Goal: Task Accomplishment & Management: Use online tool/utility

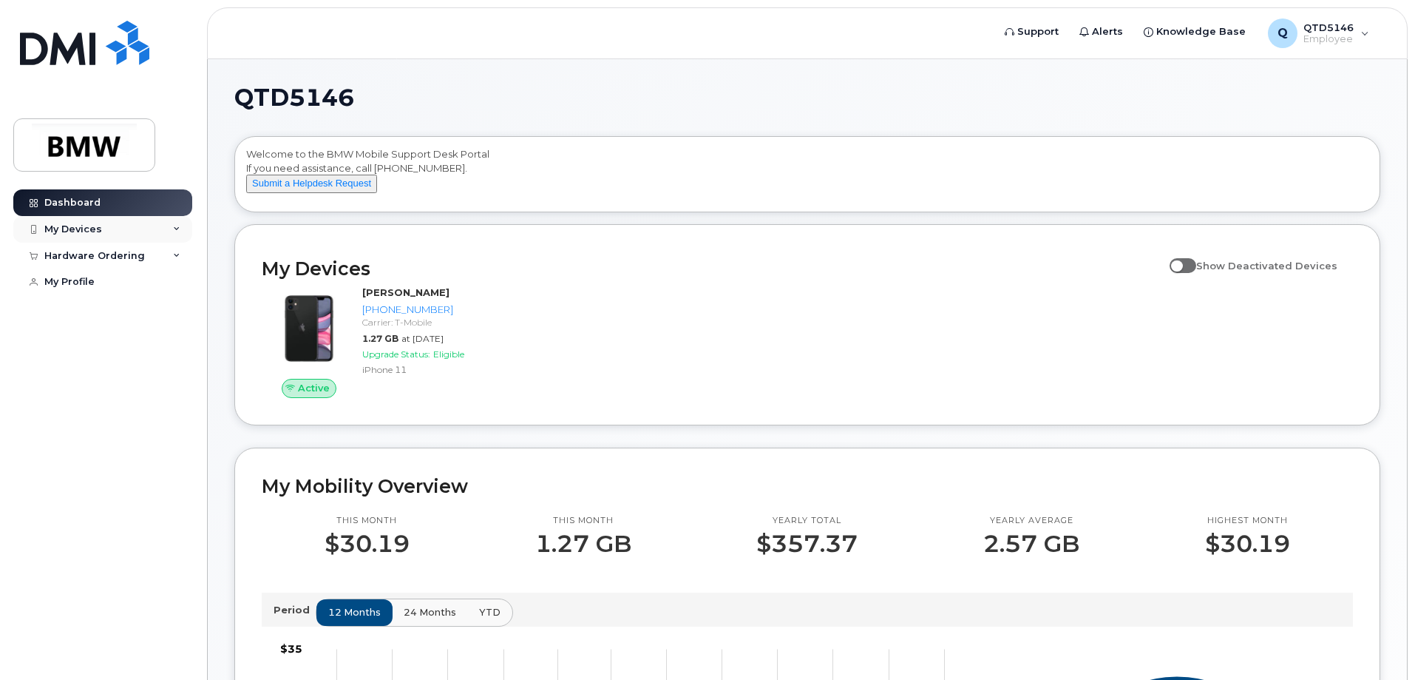
click at [85, 226] on div "My Devices" at bounding box center [73, 229] width 58 height 12
click at [91, 251] on div "Add Device" at bounding box center [80, 256] width 58 height 13
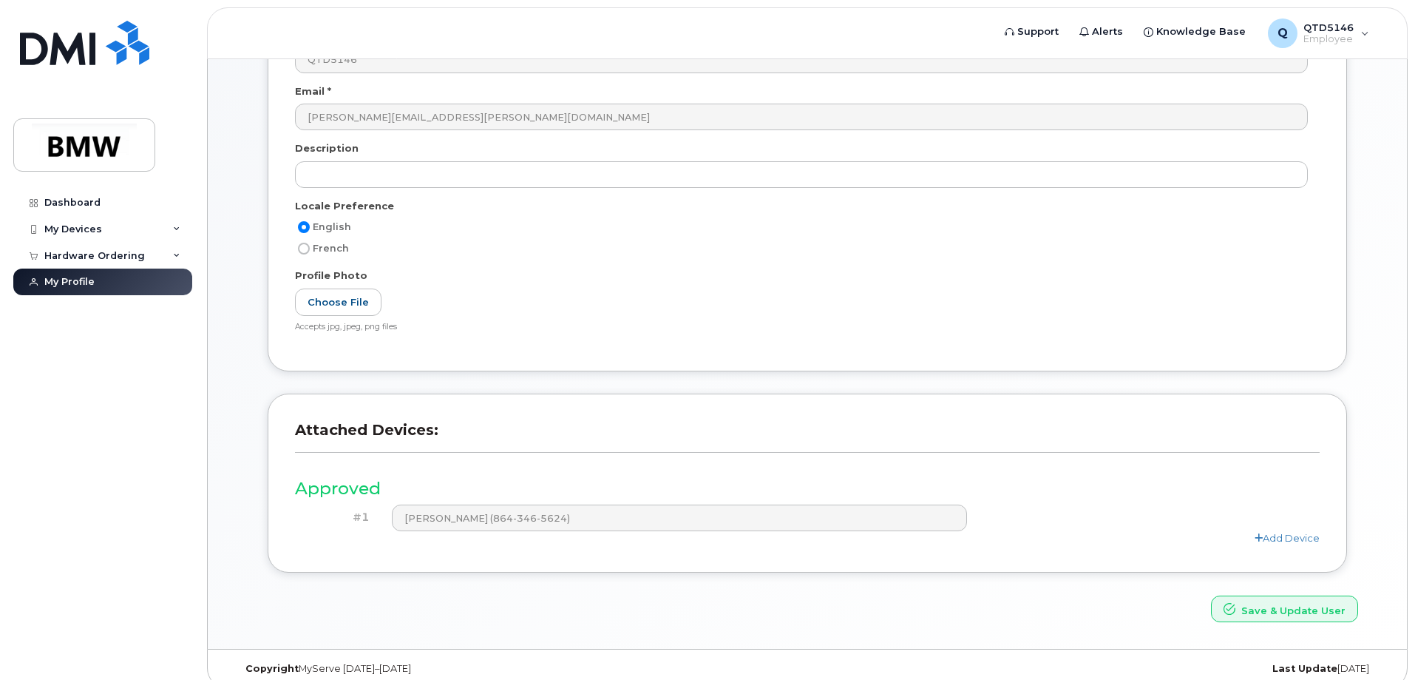
scroll to position [274, 0]
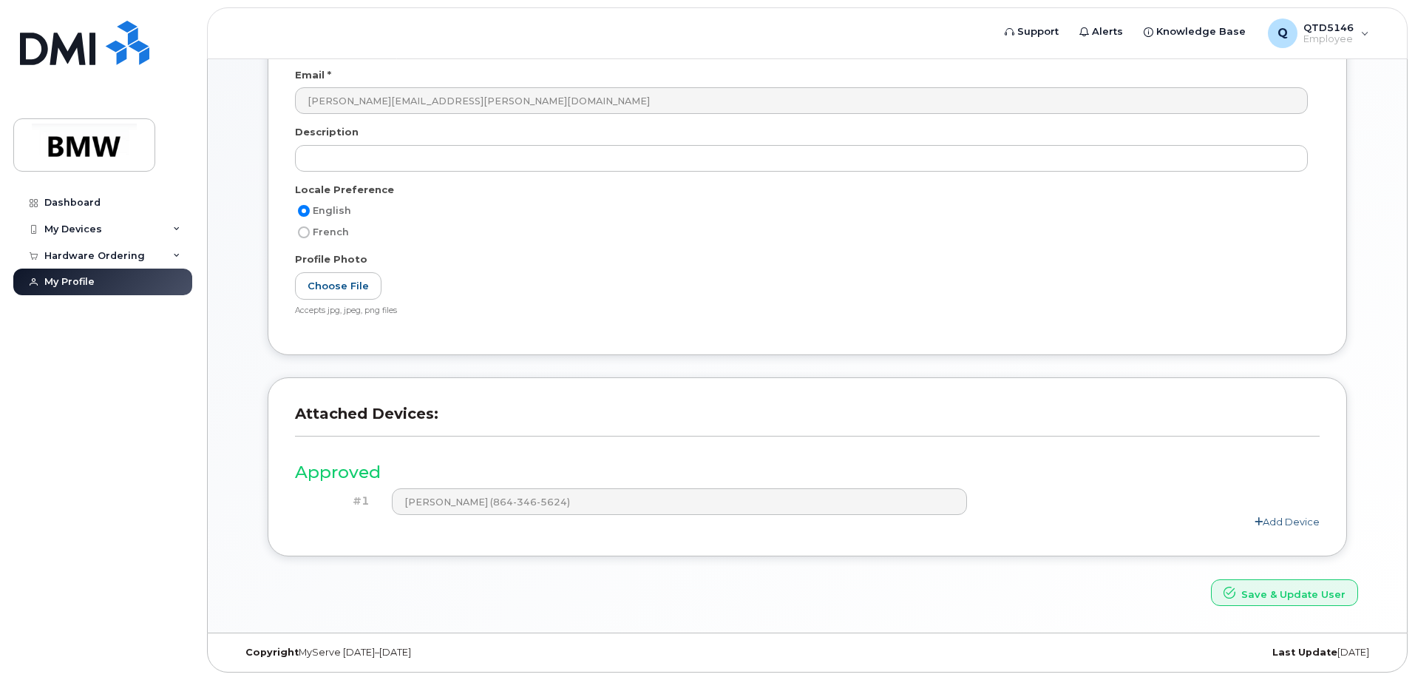
click at [1295, 520] on link "Add Device" at bounding box center [1287, 521] width 65 height 12
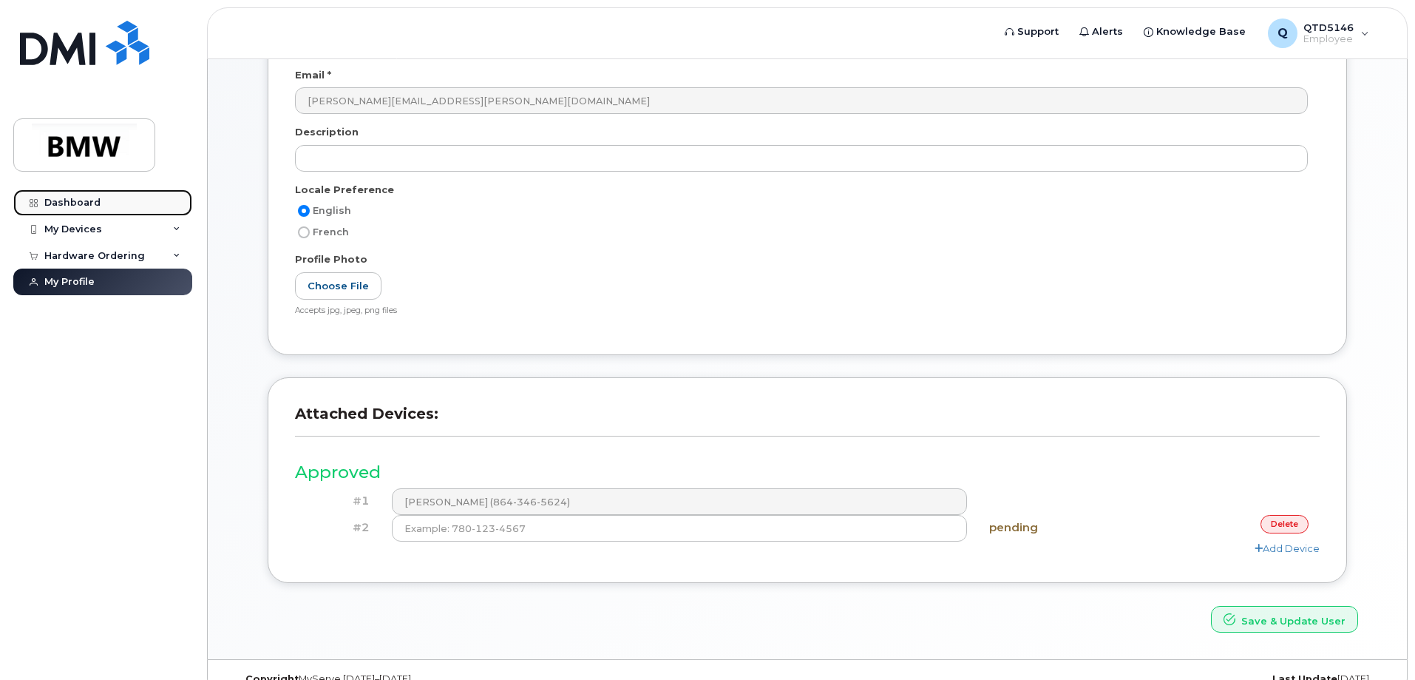
click at [69, 200] on div "Dashboard" at bounding box center [72, 203] width 56 height 12
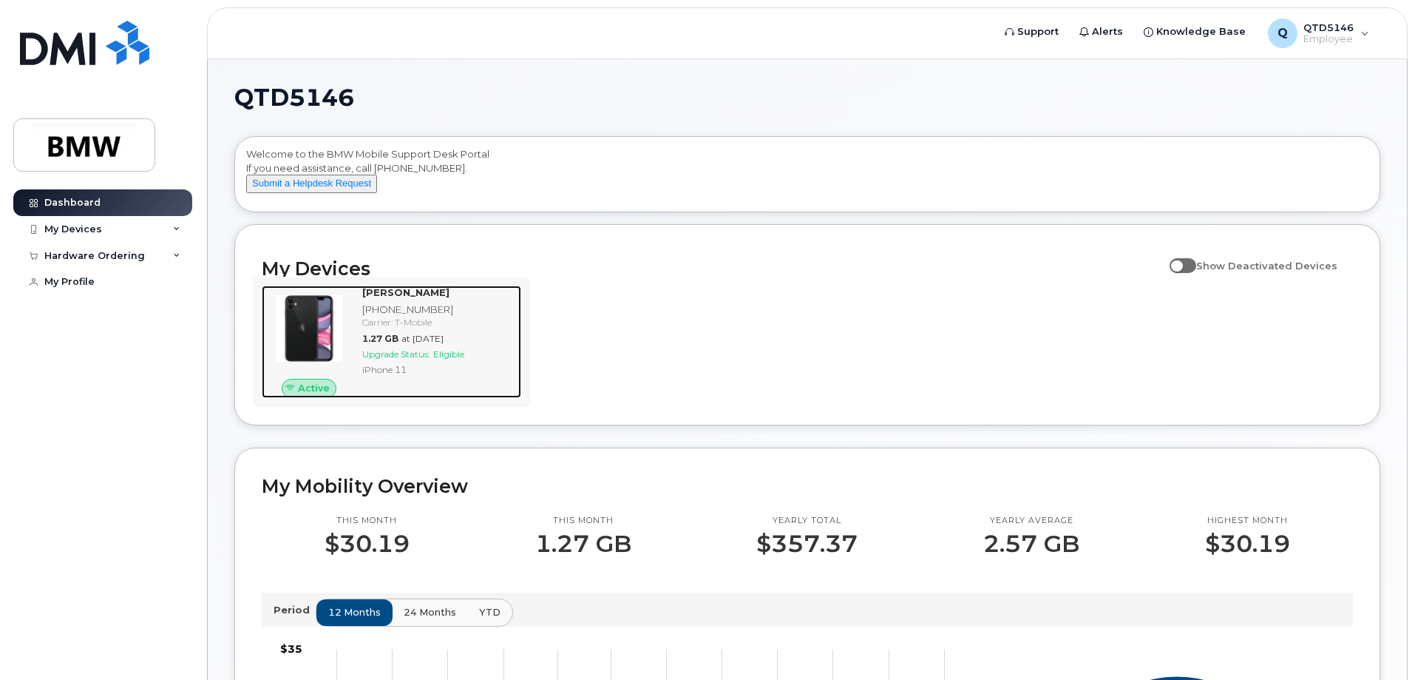
click at [314, 395] on span "Active" at bounding box center [314, 388] width 32 height 14
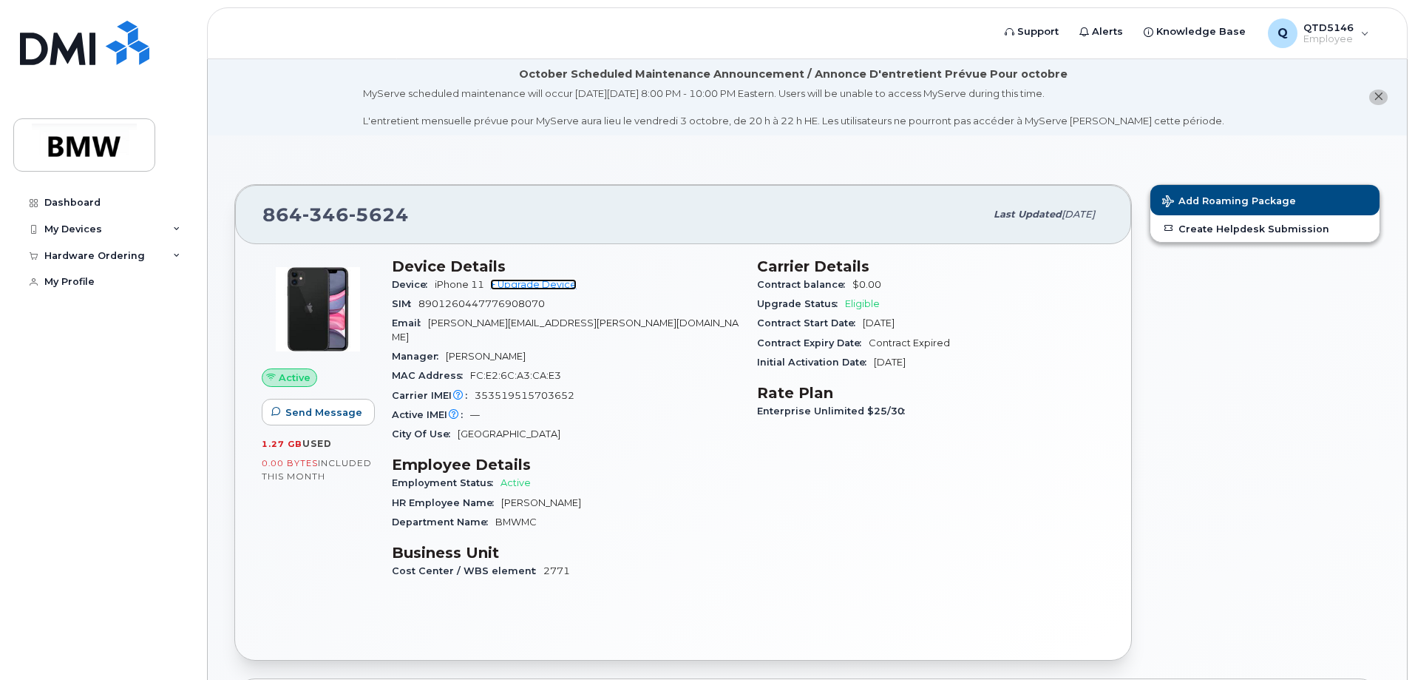
click at [531, 285] on link "+ Upgrade Device" at bounding box center [533, 284] width 87 height 11
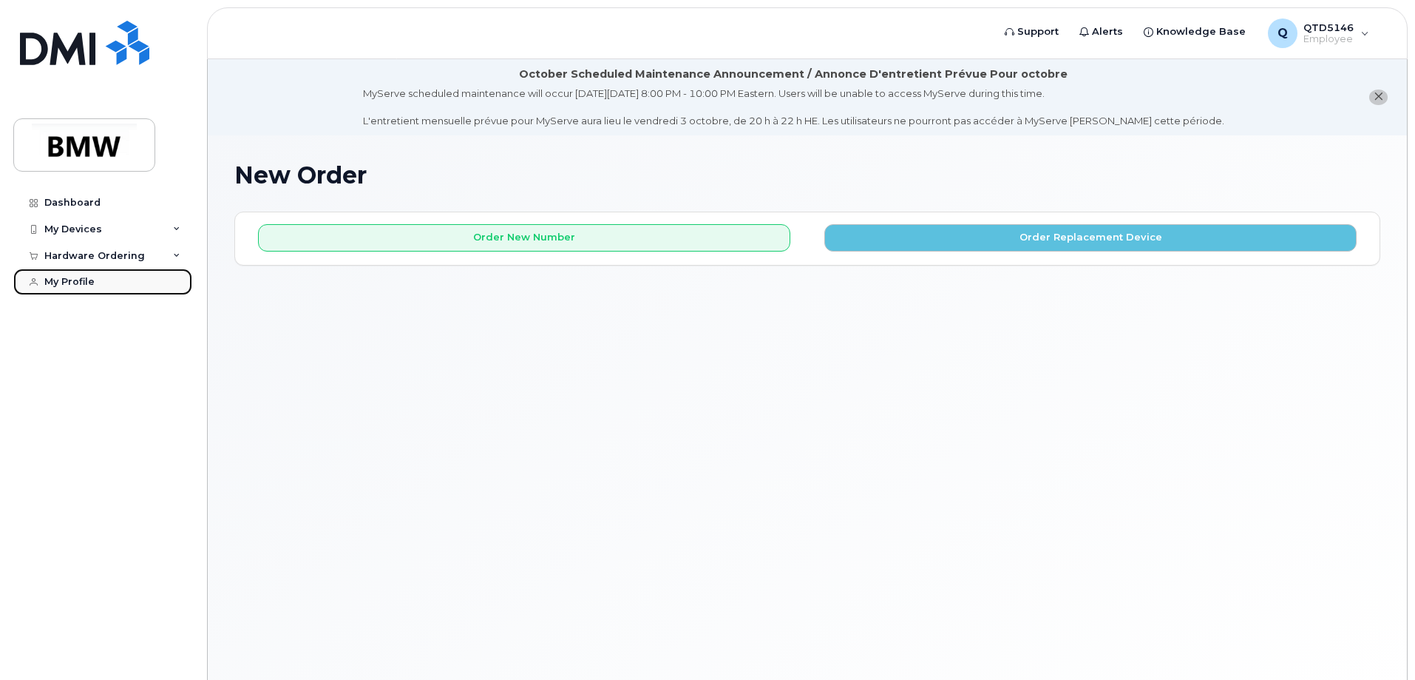
click at [71, 279] on div "My Profile" at bounding box center [69, 282] width 50 height 12
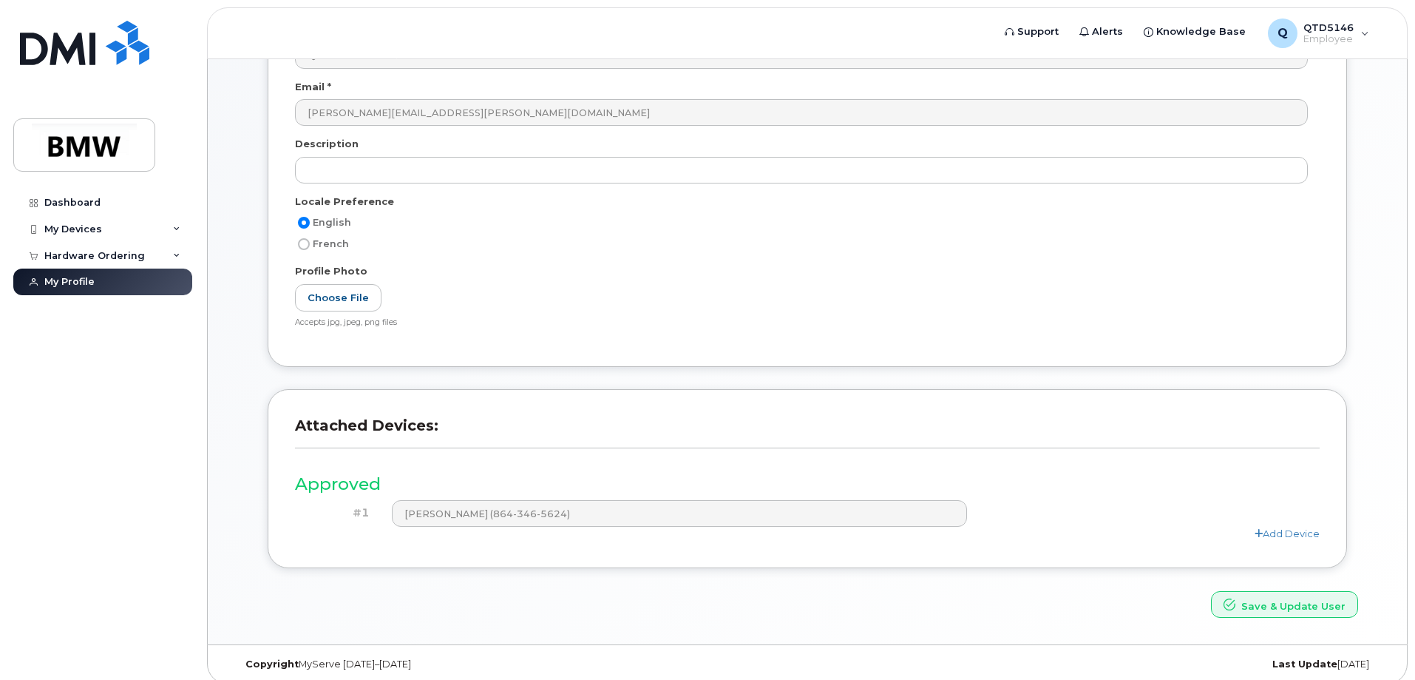
scroll to position [274, 0]
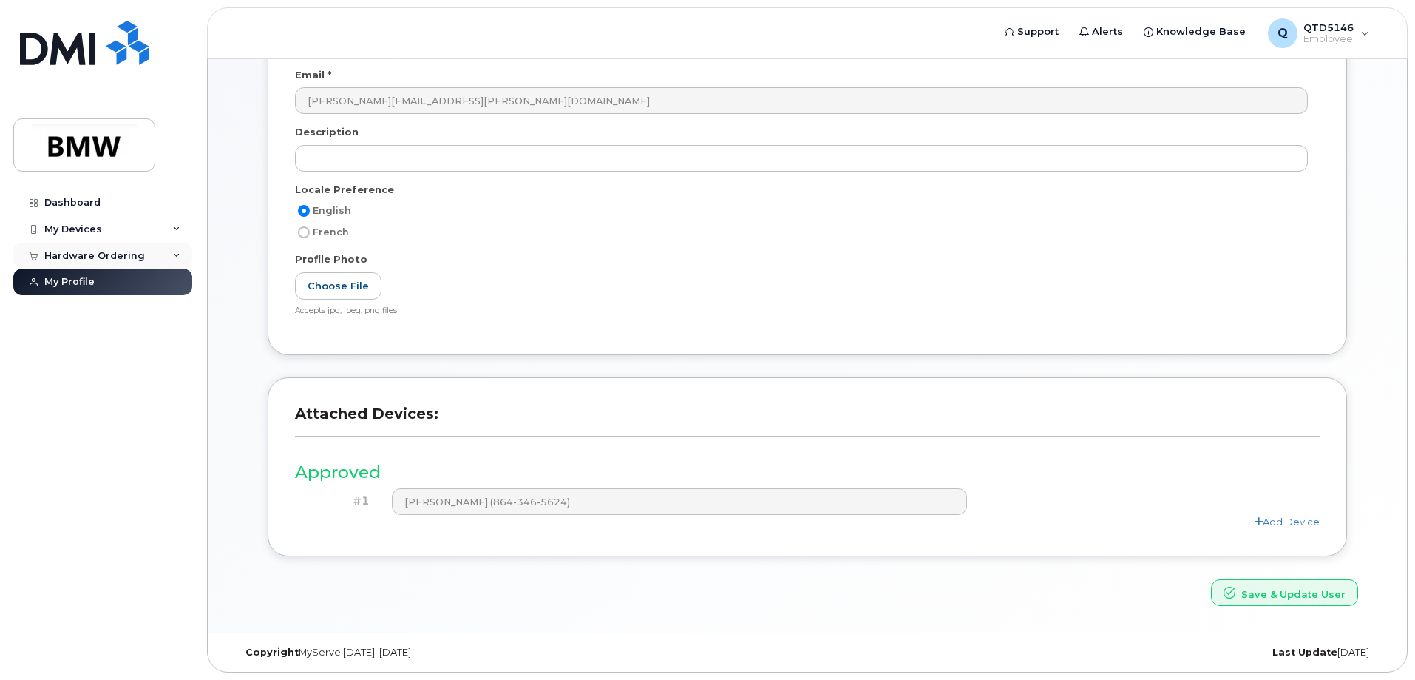
click at [91, 252] on div "Hardware Ordering" at bounding box center [94, 256] width 101 height 12
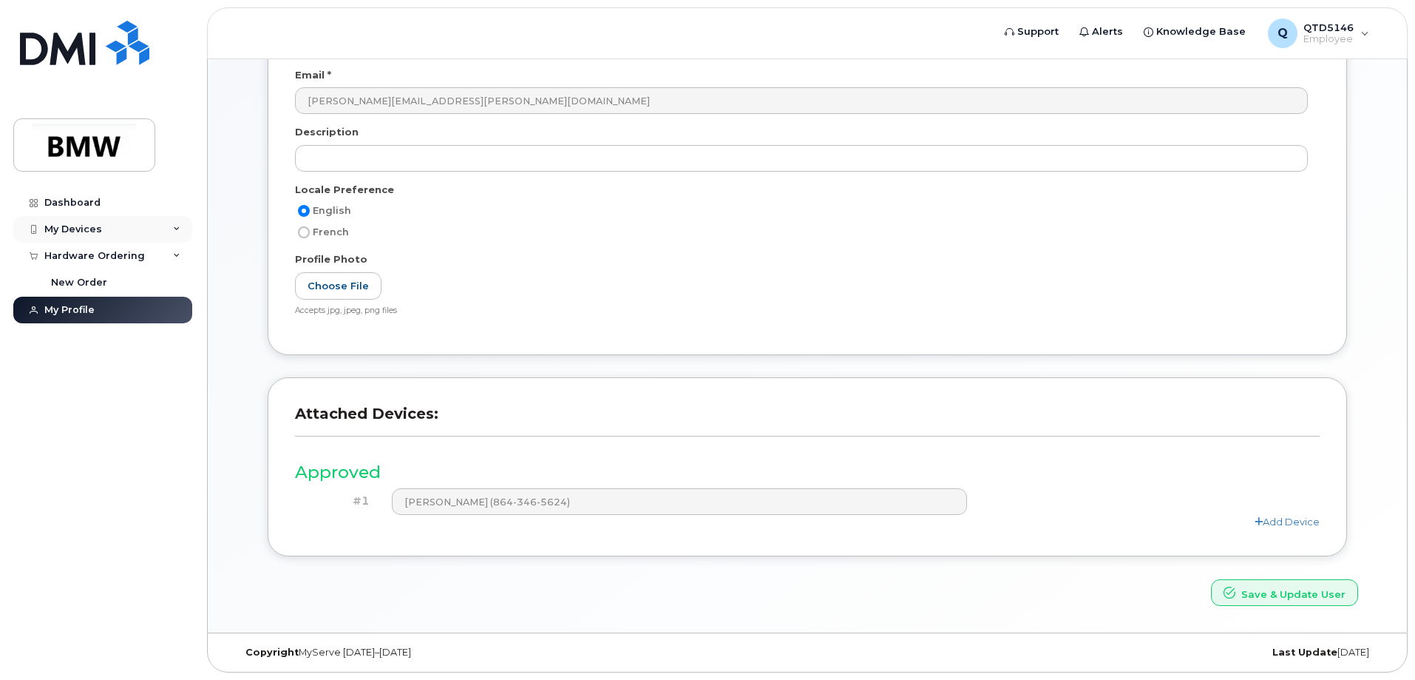
click at [179, 228] on icon at bounding box center [176, 229] width 7 height 7
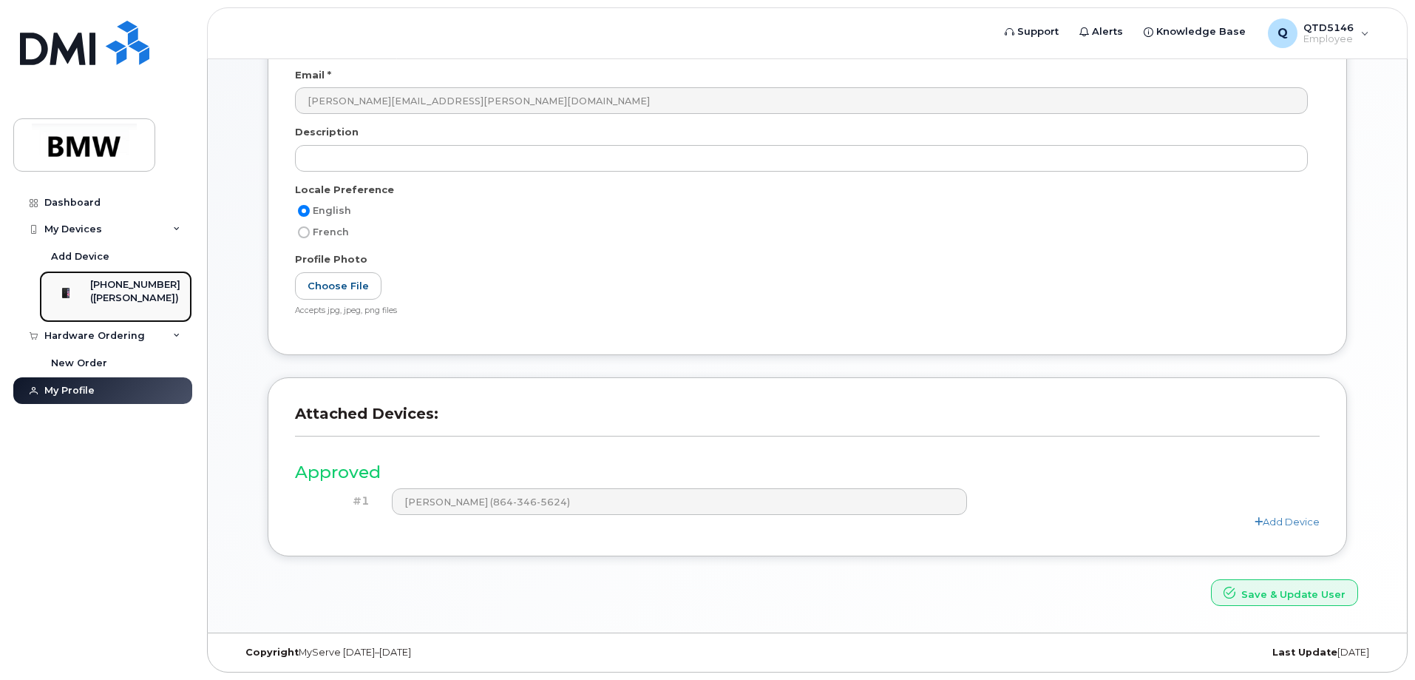
click at [132, 300] on div "([PERSON_NAME])" at bounding box center [135, 297] width 90 height 13
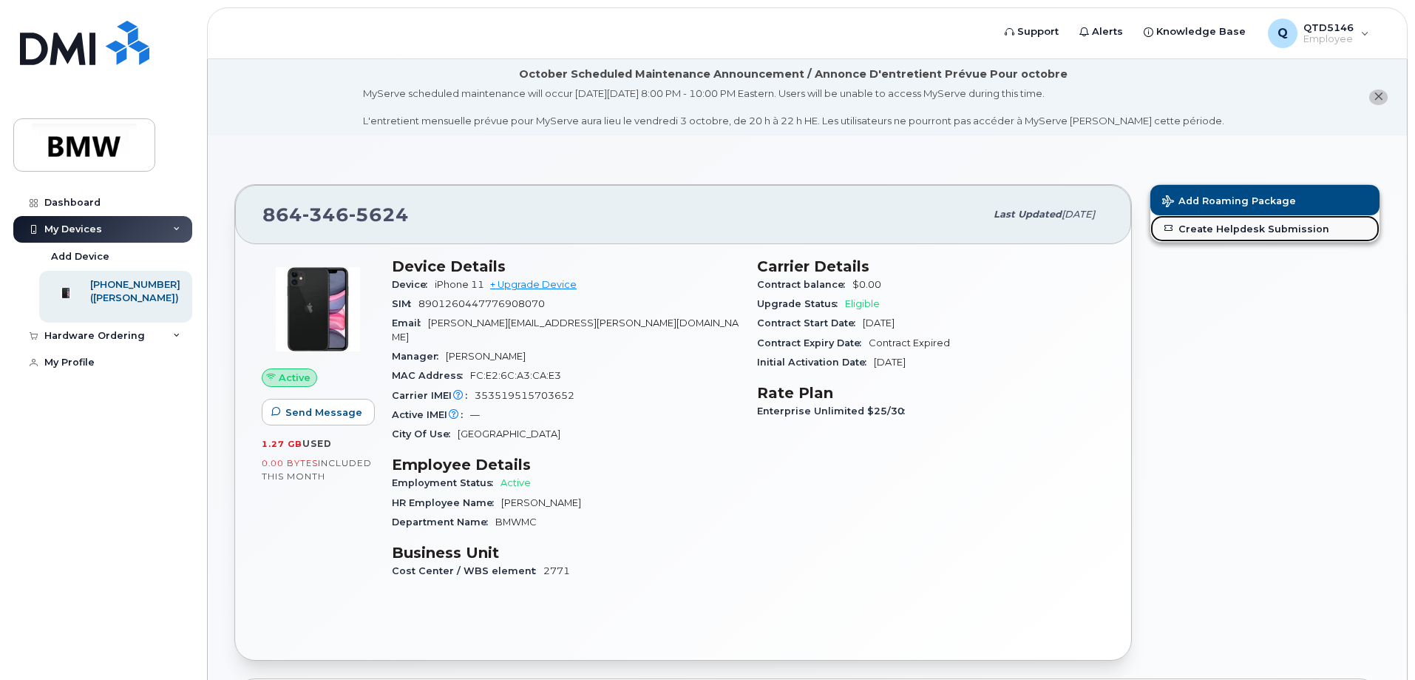
click at [1237, 228] on link "Create Helpdesk Submission" at bounding box center [1265, 228] width 229 height 27
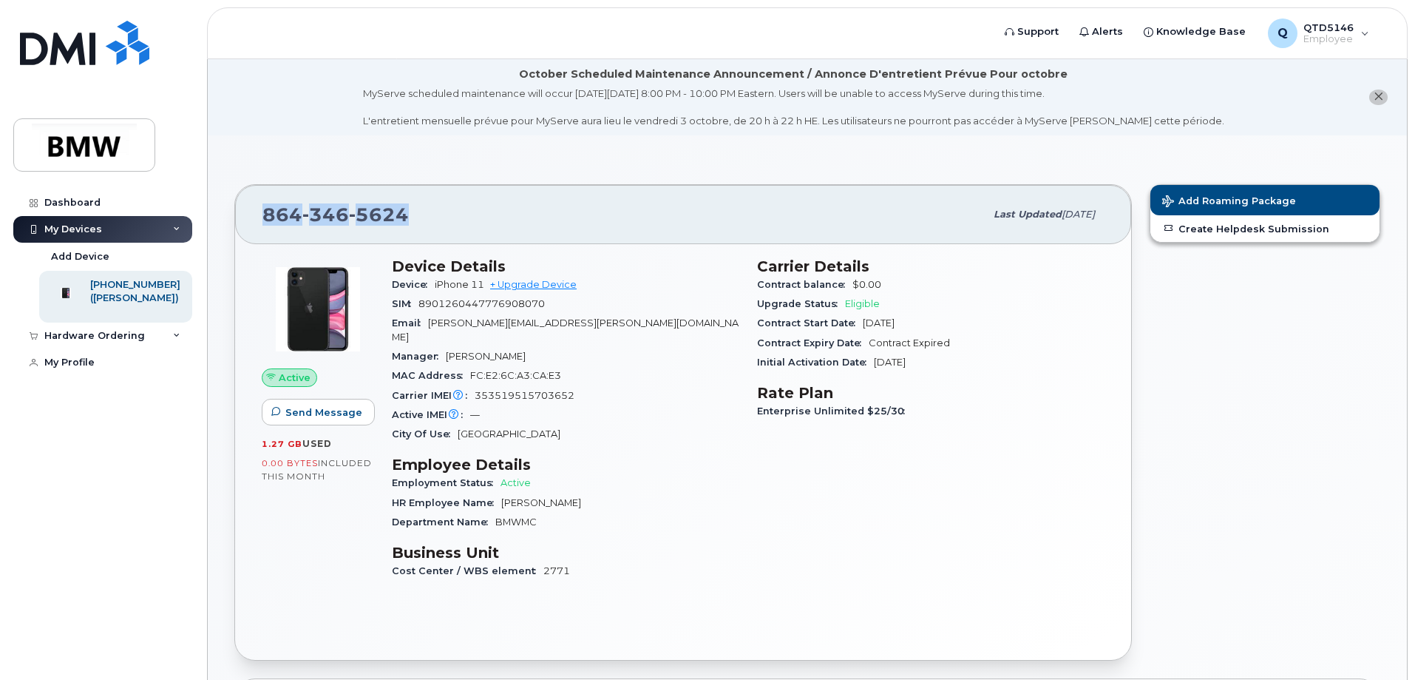
drag, startPoint x: 266, startPoint y: 213, endPoint x: 408, endPoint y: 211, distance: 142.0
click at [408, 211] on div "[PHONE_NUMBER]" at bounding box center [623, 214] width 722 height 31
copy span "[PHONE_NUMBER]"
drag, startPoint x: 477, startPoint y: 382, endPoint x: 576, endPoint y: 380, distance: 99.1
click at [576, 386] on div "Carrier IMEI Carrier IMEI is reported during the last billing cycle or change o…" at bounding box center [566, 395] width 348 height 19
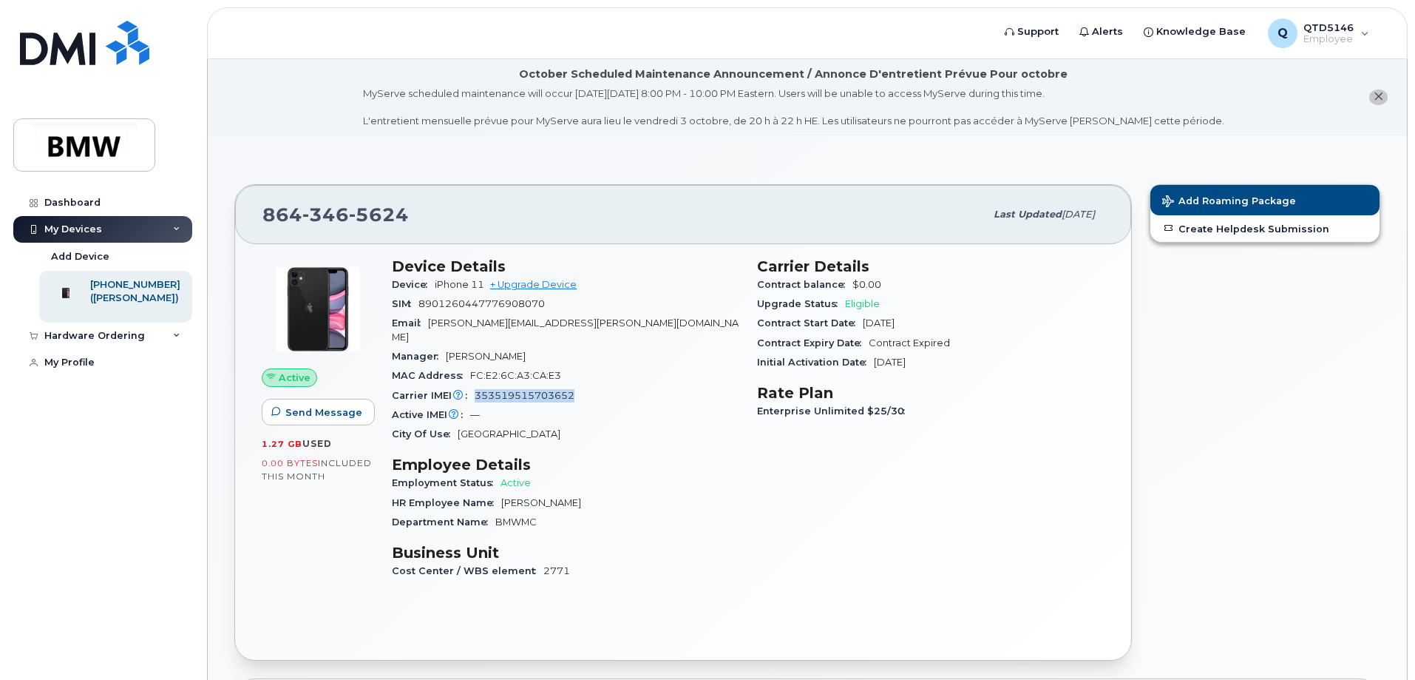
copy span "353519515703652"
